Goal: Task Accomplishment & Management: Complete application form

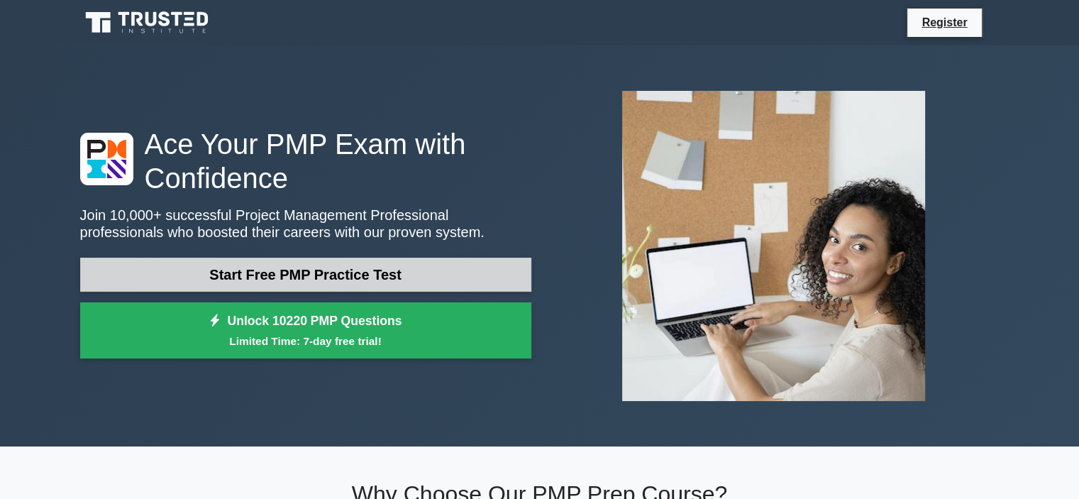
click at [233, 268] on link "Start Free PMP Practice Test" at bounding box center [305, 274] width 451 height 34
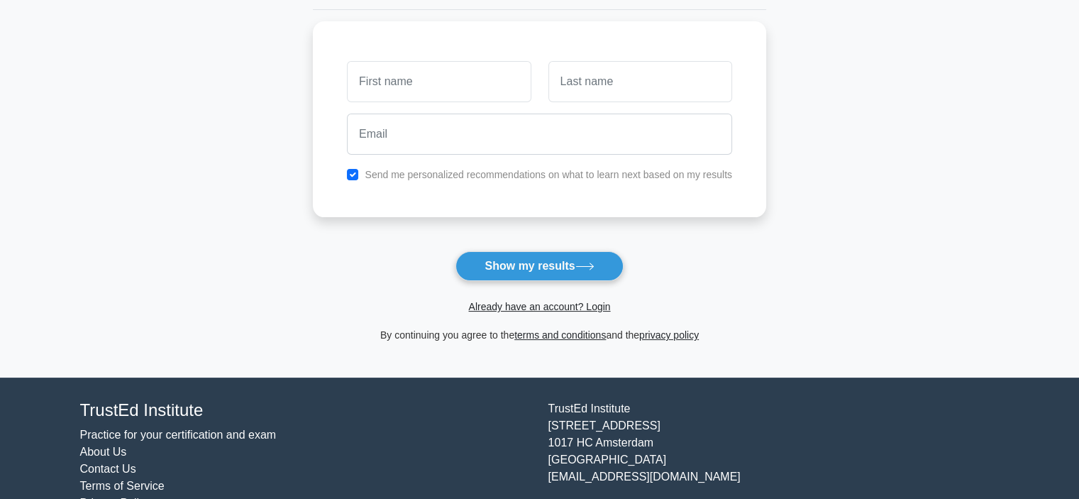
scroll to position [213, 0]
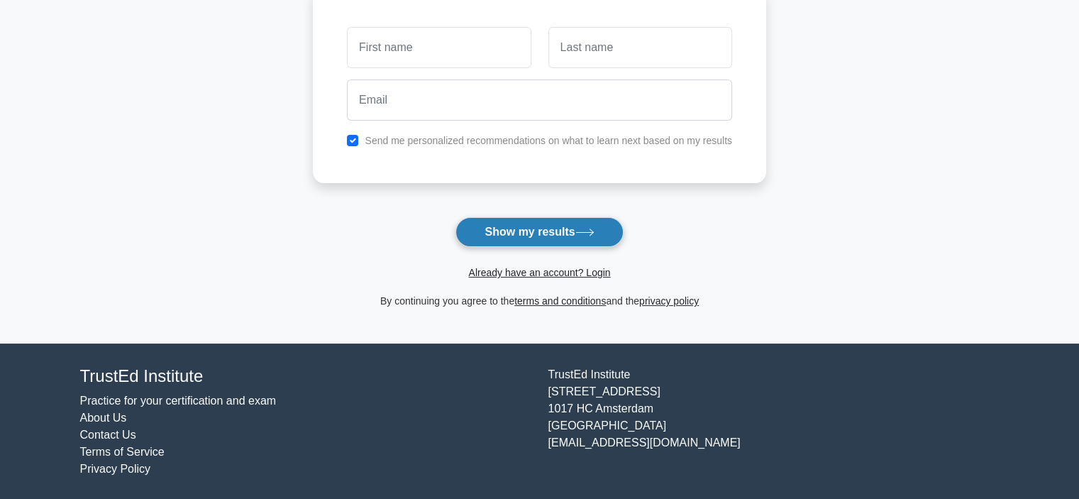
click at [515, 237] on button "Show my results" at bounding box center [538, 232] width 167 height 30
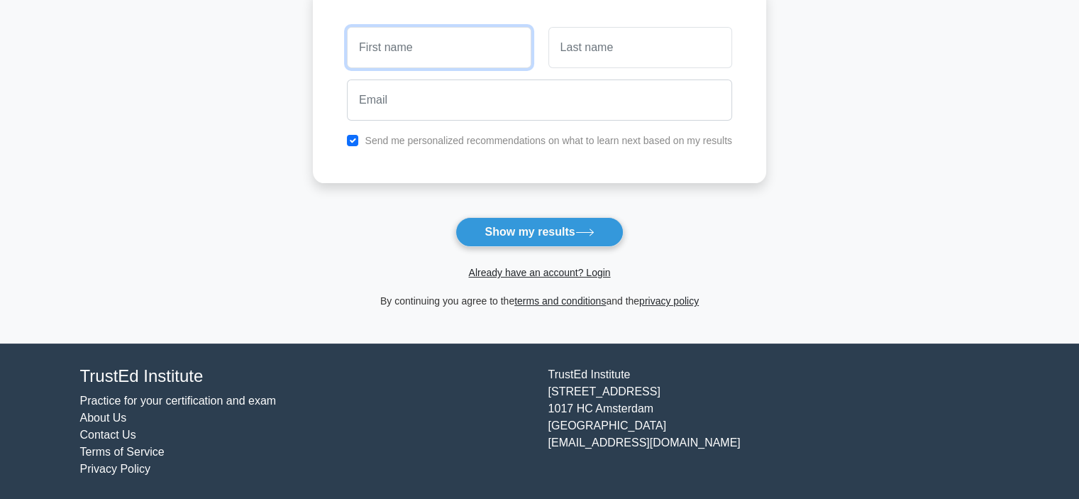
scroll to position [0, 0]
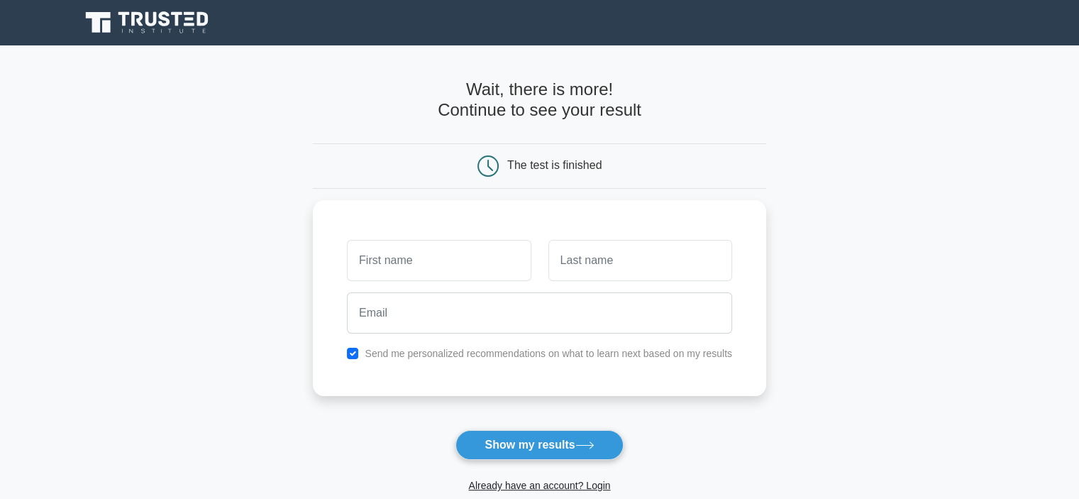
click at [152, 17] on icon at bounding box center [148, 22] width 136 height 27
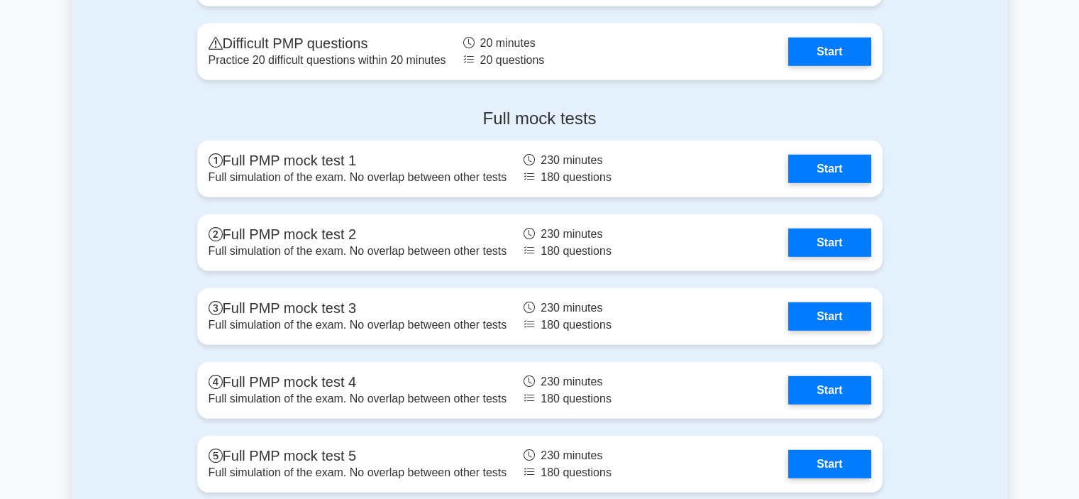
scroll to position [4043, 0]
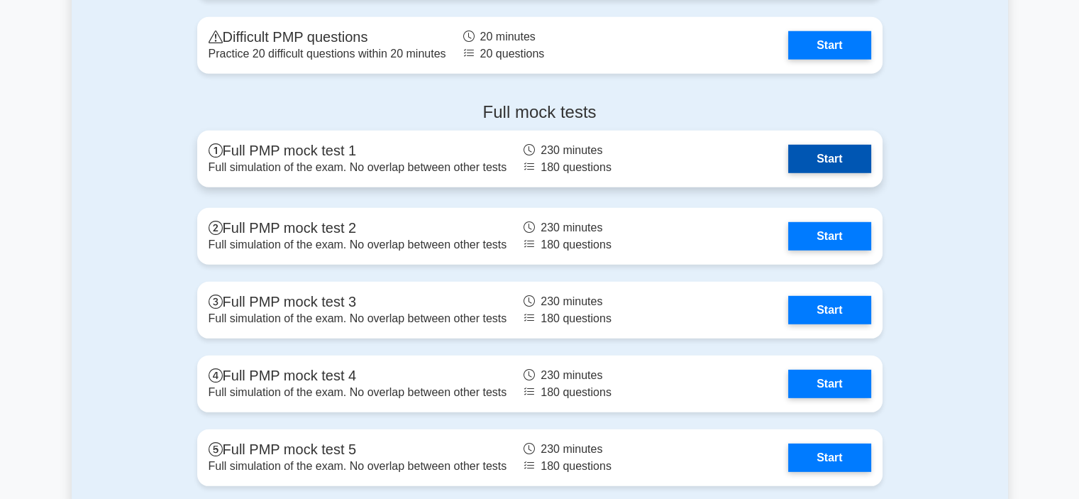
click at [830, 158] on link "Start" at bounding box center [829, 159] width 82 height 28
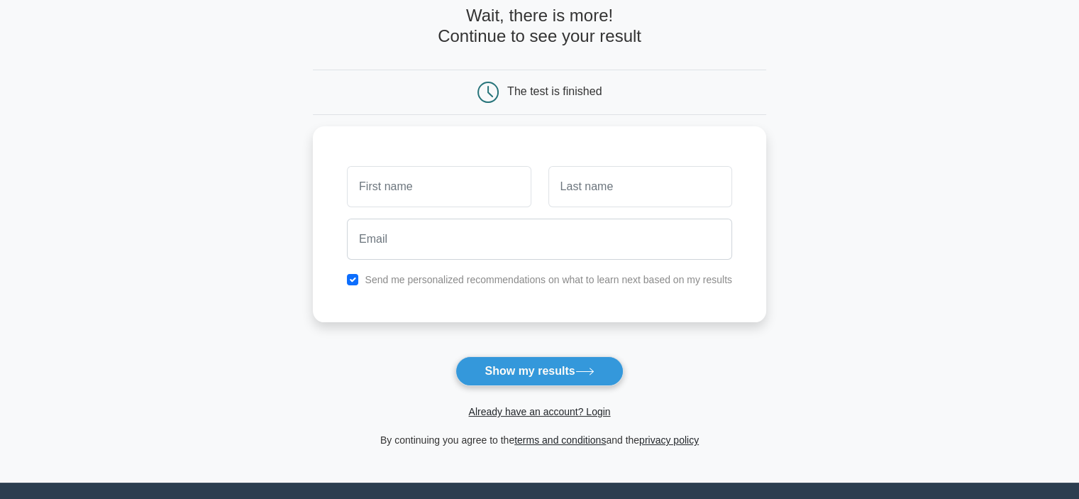
scroll to position [13, 0]
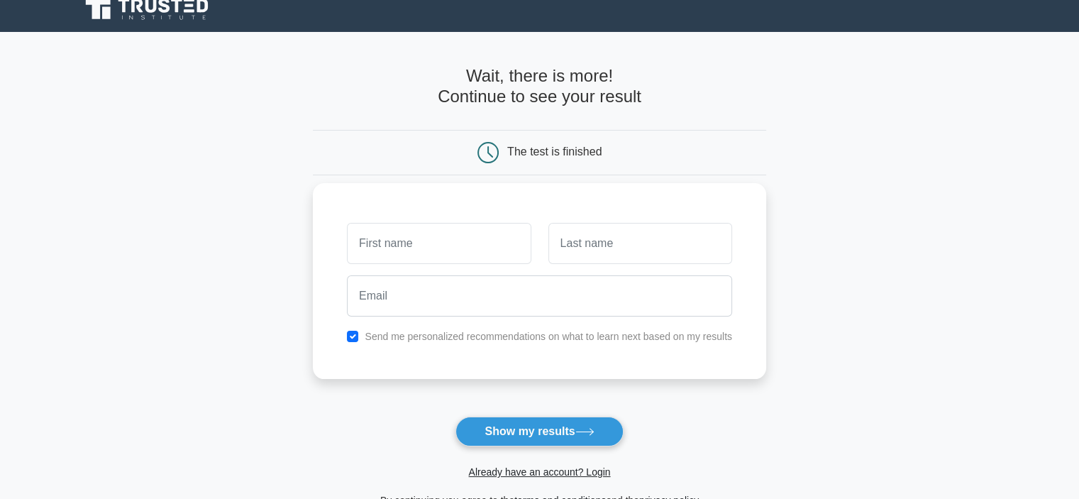
click at [434, 238] on input "text" at bounding box center [439, 243] width 184 height 41
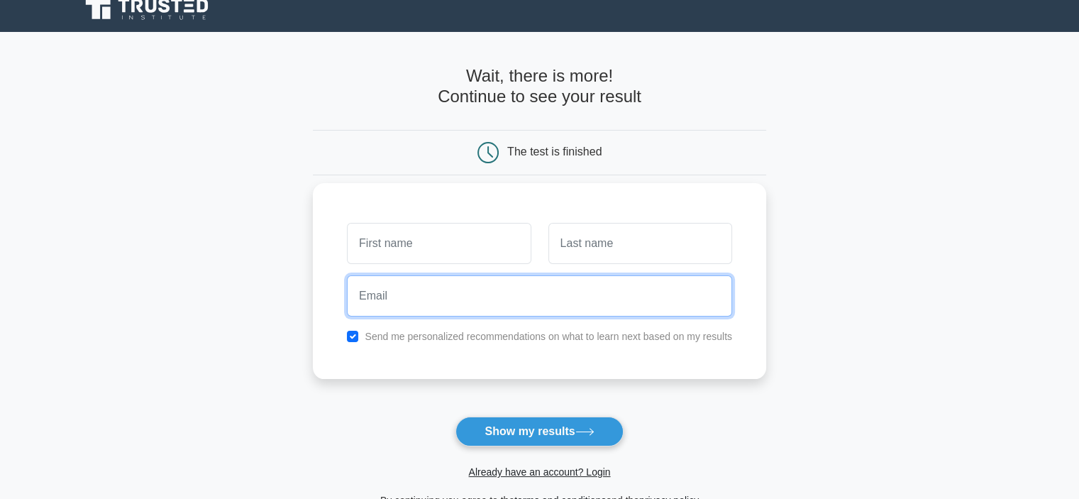
click at [525, 294] on input "email" at bounding box center [539, 295] width 385 height 41
type input "mohrb555@gmail.com"
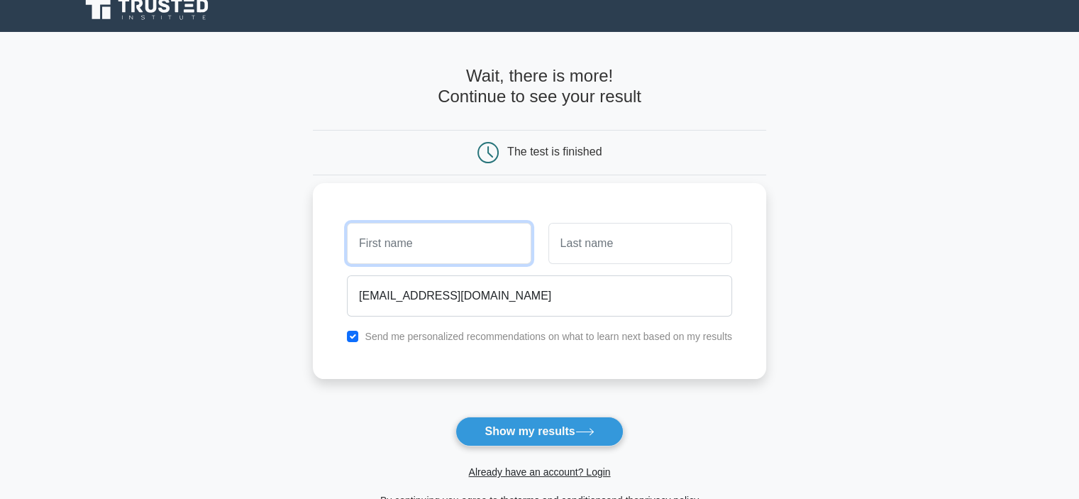
click at [438, 229] on input "text" at bounding box center [439, 243] width 184 height 41
type input "mmmm"
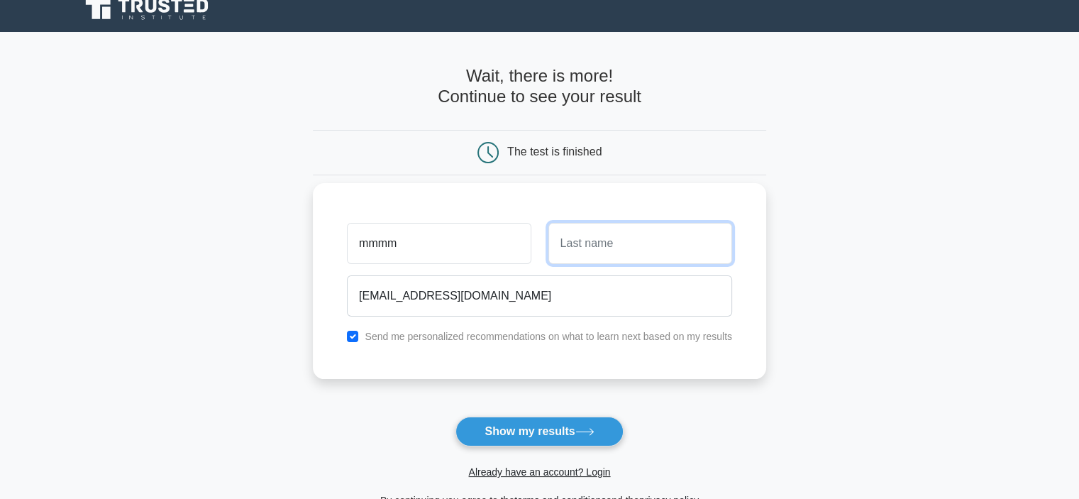
click at [559, 236] on input "text" at bounding box center [640, 243] width 184 height 41
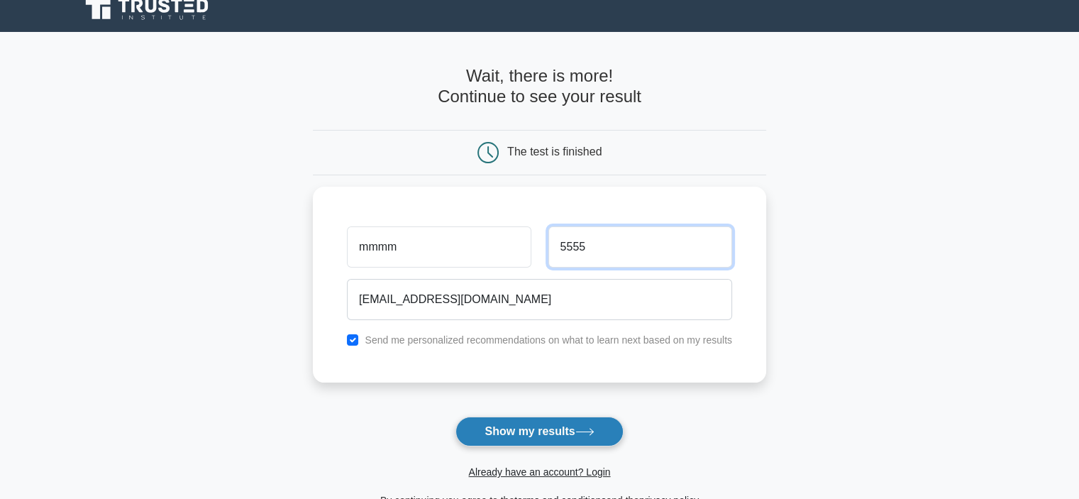
type input "5555"
click at [519, 433] on button "Show my results" at bounding box center [538, 431] width 167 height 30
